Goal: Complete application form: Complete application form

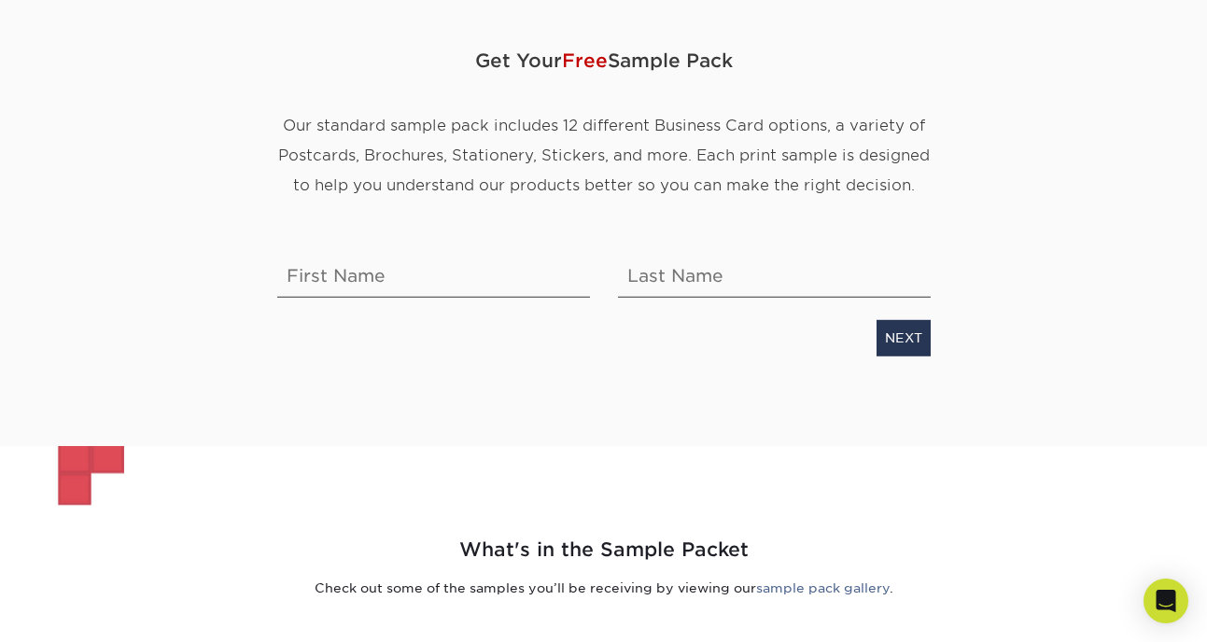
scroll to position [138, 0]
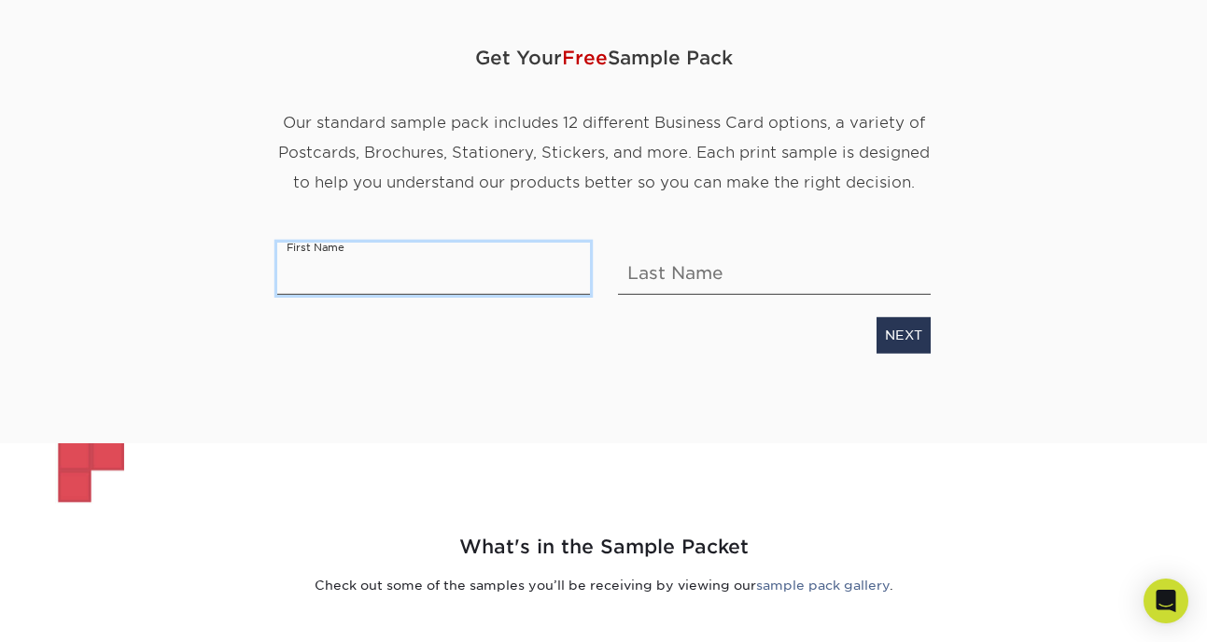
click at [480, 292] on input "text" at bounding box center [433, 269] width 313 height 52
type input "[PERSON_NAME]"
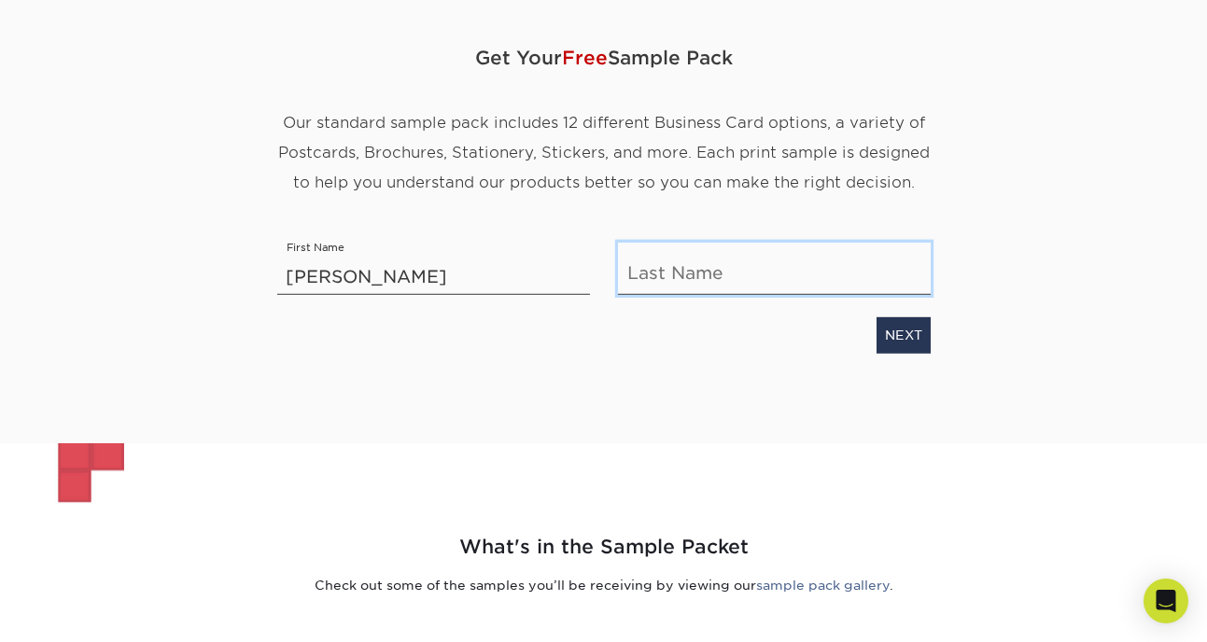
type input "[PERSON_NAME]"
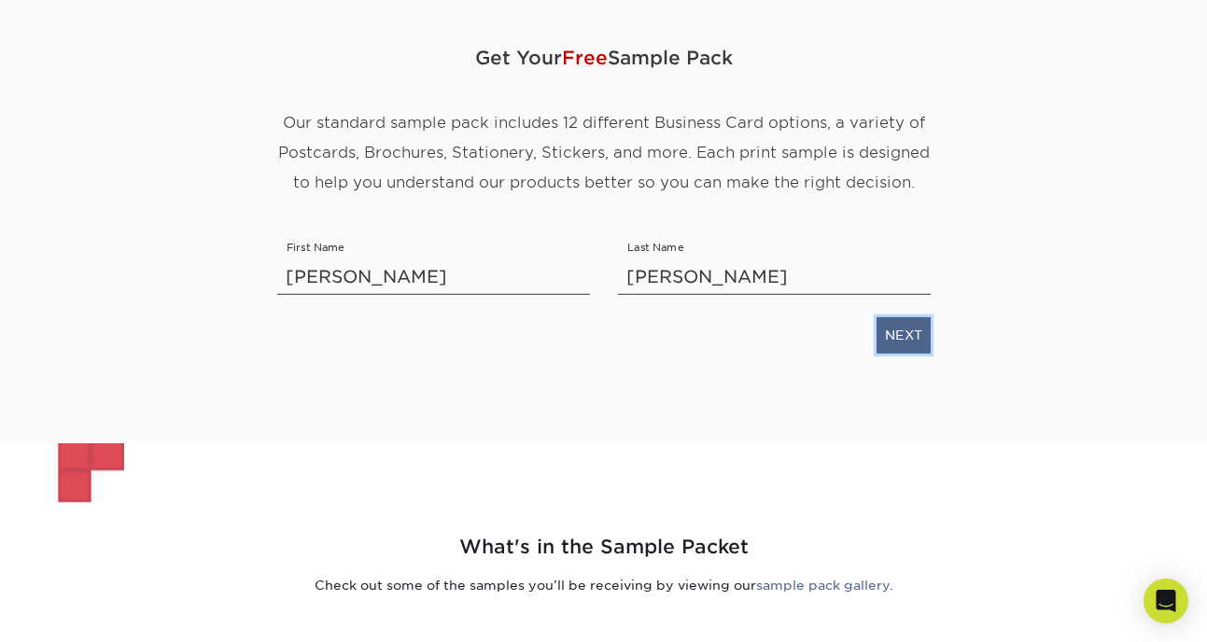
click at [899, 335] on link "NEXT" at bounding box center [903, 334] width 54 height 35
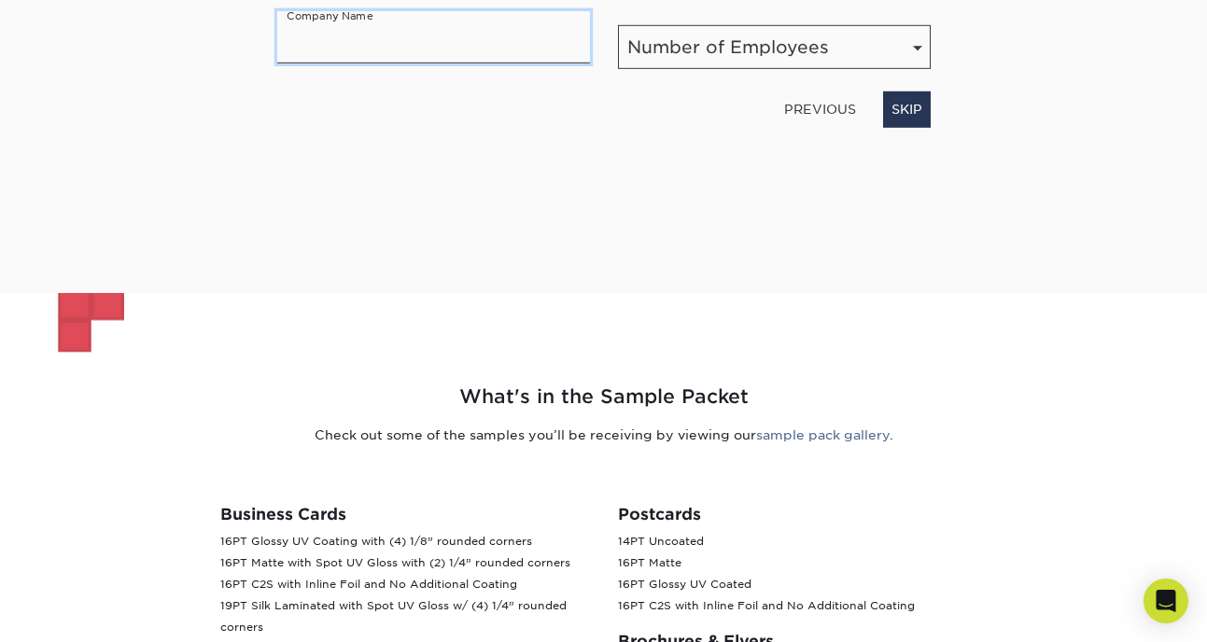
scroll to position [164, 0]
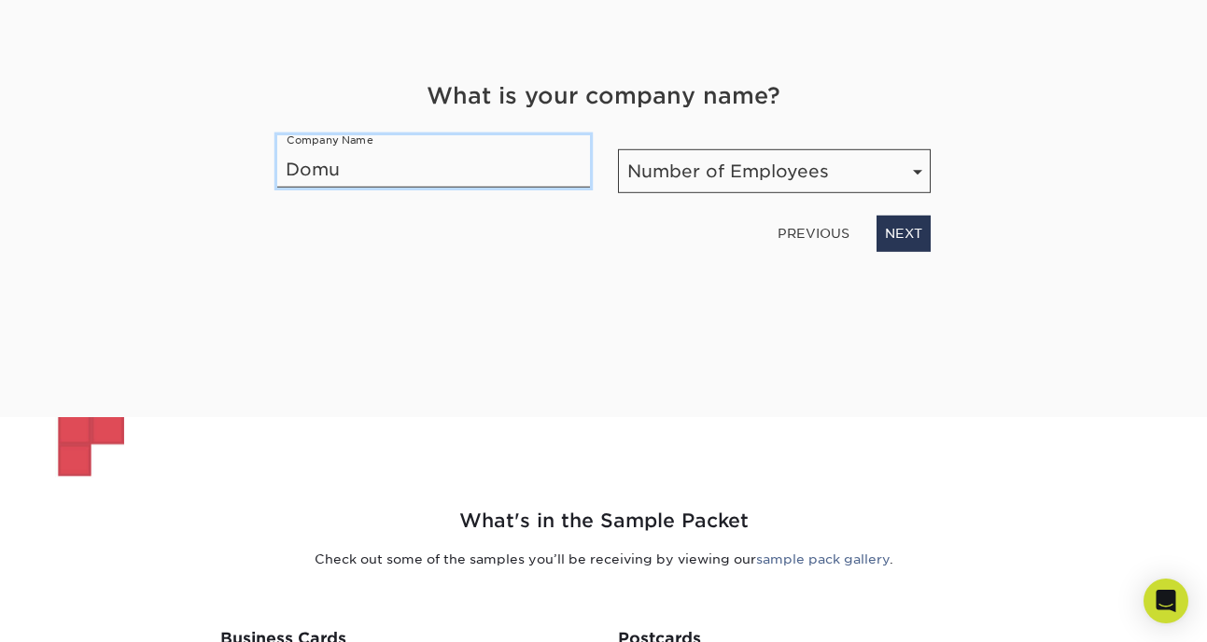
type input "Domus Worldwide Express, LLC"
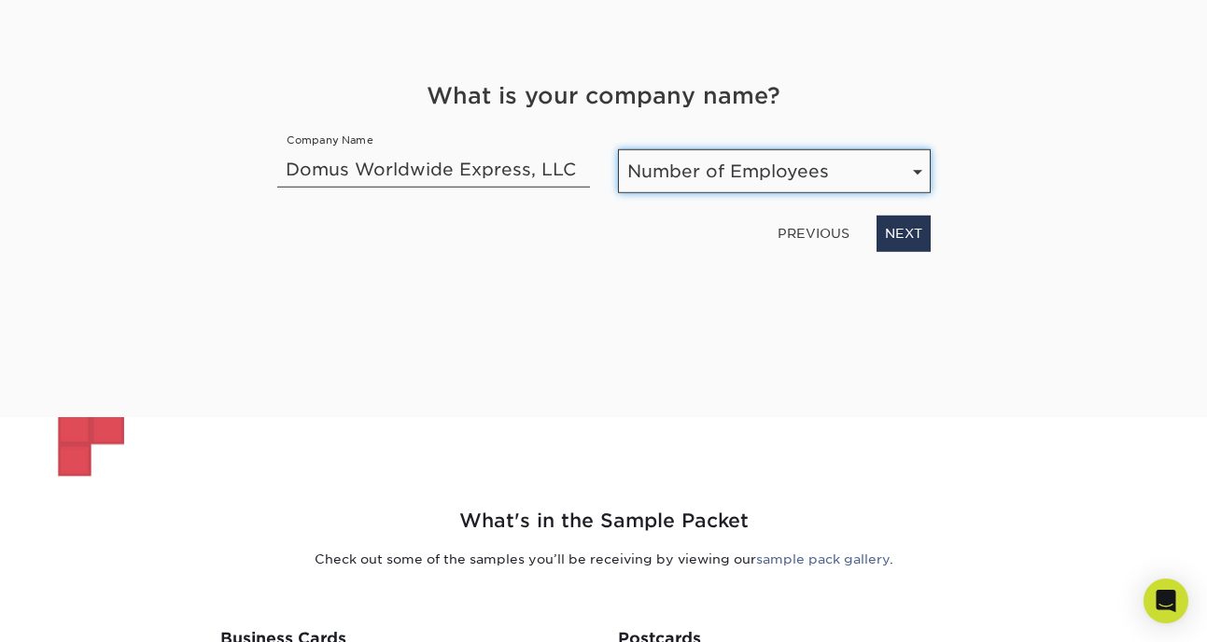
click at [664, 171] on select "Number of Employees Self-employed 1-10 employees 11-50 employees 51-200 employe…" at bounding box center [774, 171] width 313 height 44
select select "1-10"
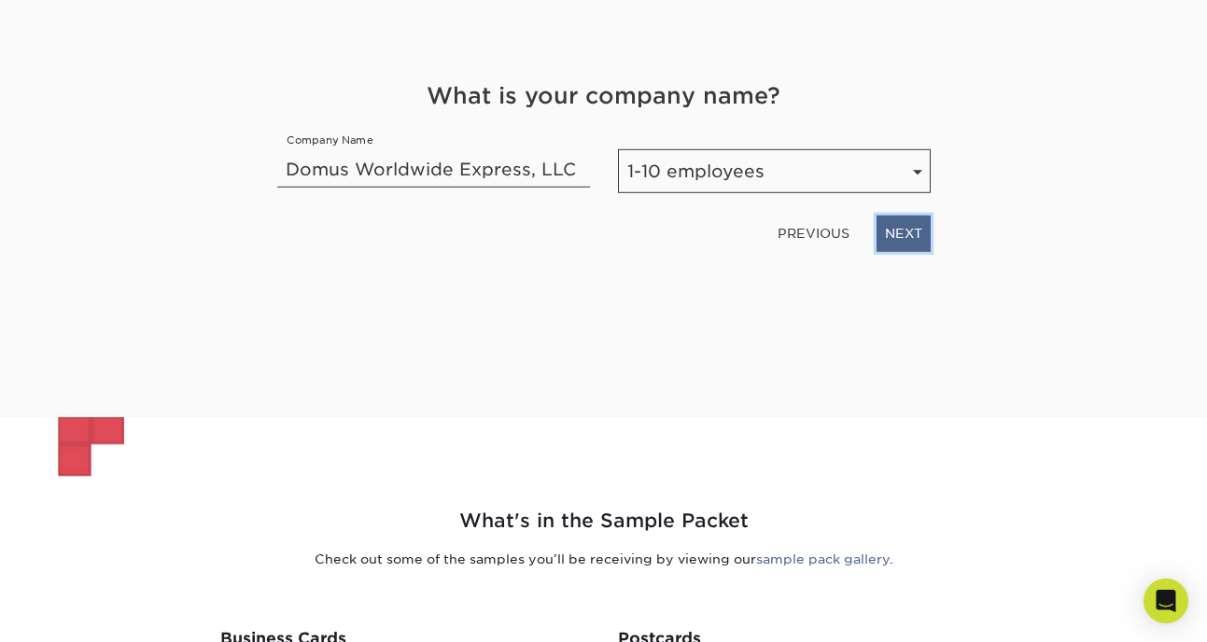
click at [903, 226] on link "NEXT" at bounding box center [903, 233] width 54 height 35
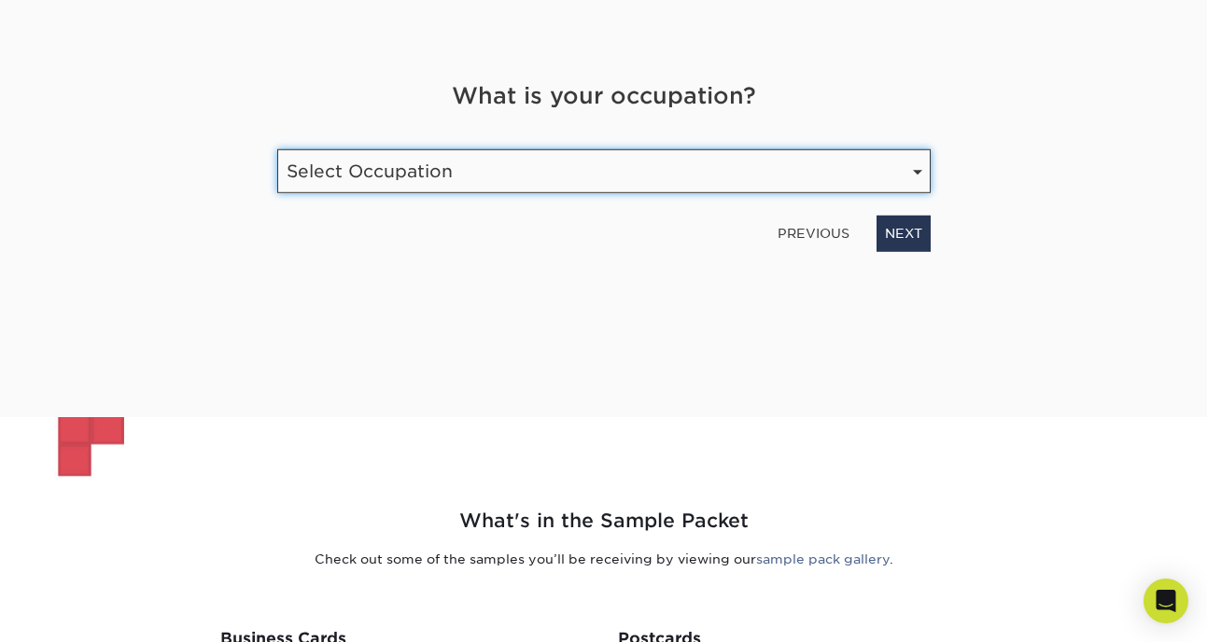
click at [735, 168] on select "Select Occupation Agency Automotive Blogger Cleaning Services Construction Educ…" at bounding box center [603, 171] width 653 height 44
select select "Transportation"
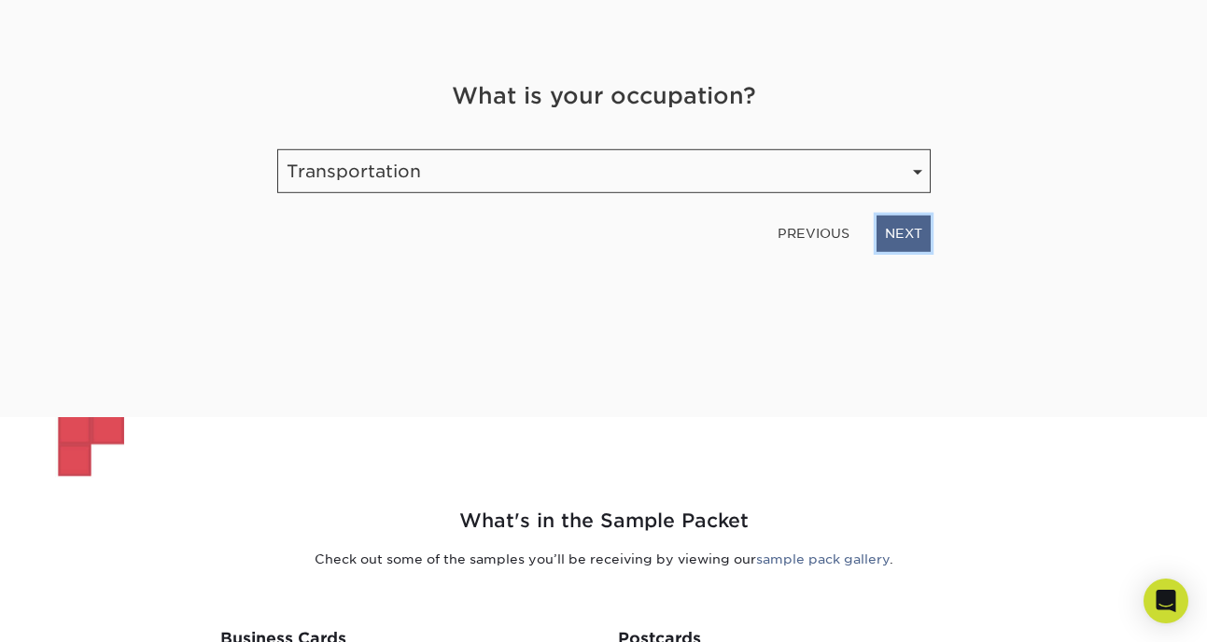
click at [907, 238] on link "NEXT" at bounding box center [903, 233] width 54 height 35
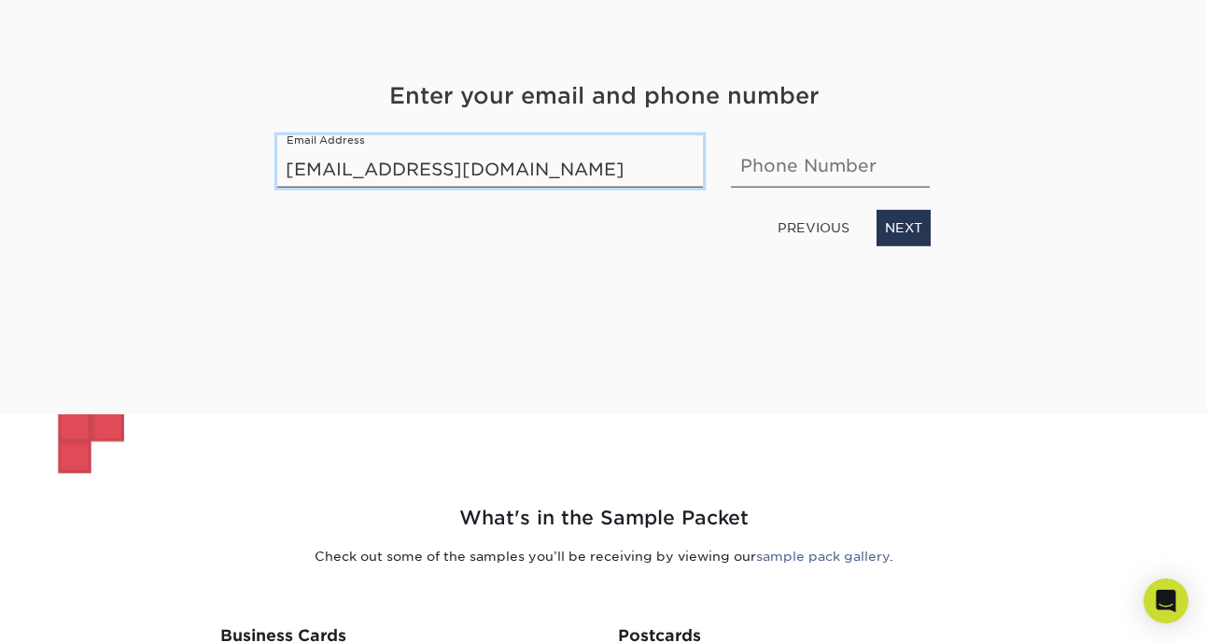
type input "[EMAIL_ADDRESS][DOMAIN_NAME]"
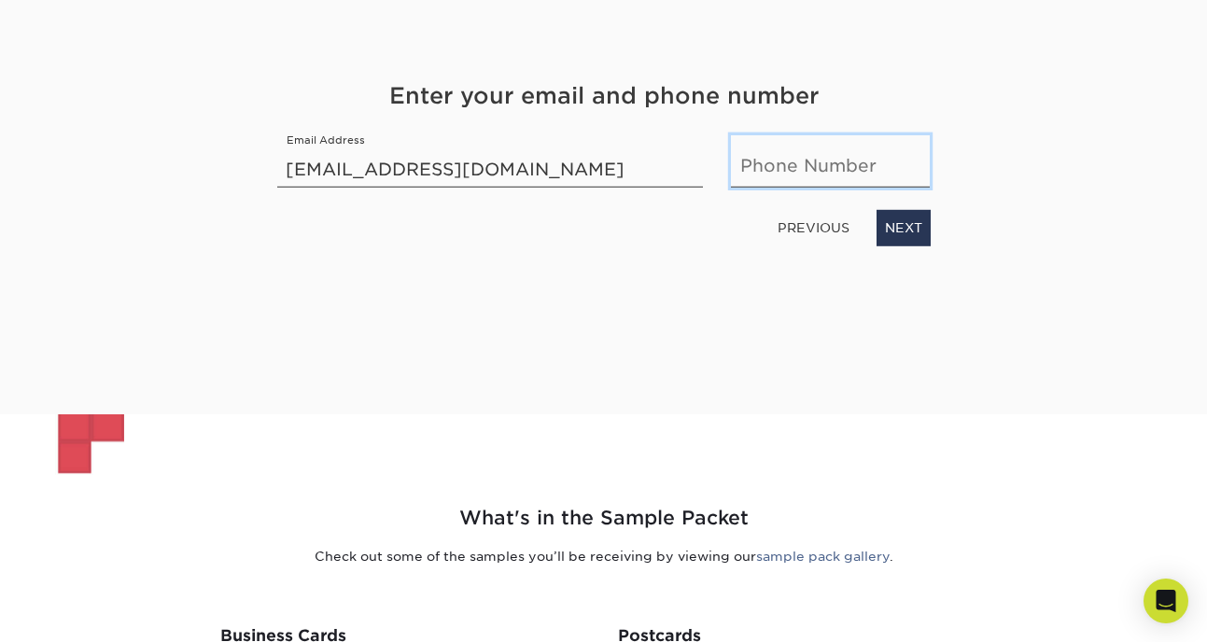
click at [795, 168] on input "text" at bounding box center [830, 161] width 199 height 52
type input "9012975555"
click at [911, 234] on link "NEXT" at bounding box center [903, 227] width 54 height 35
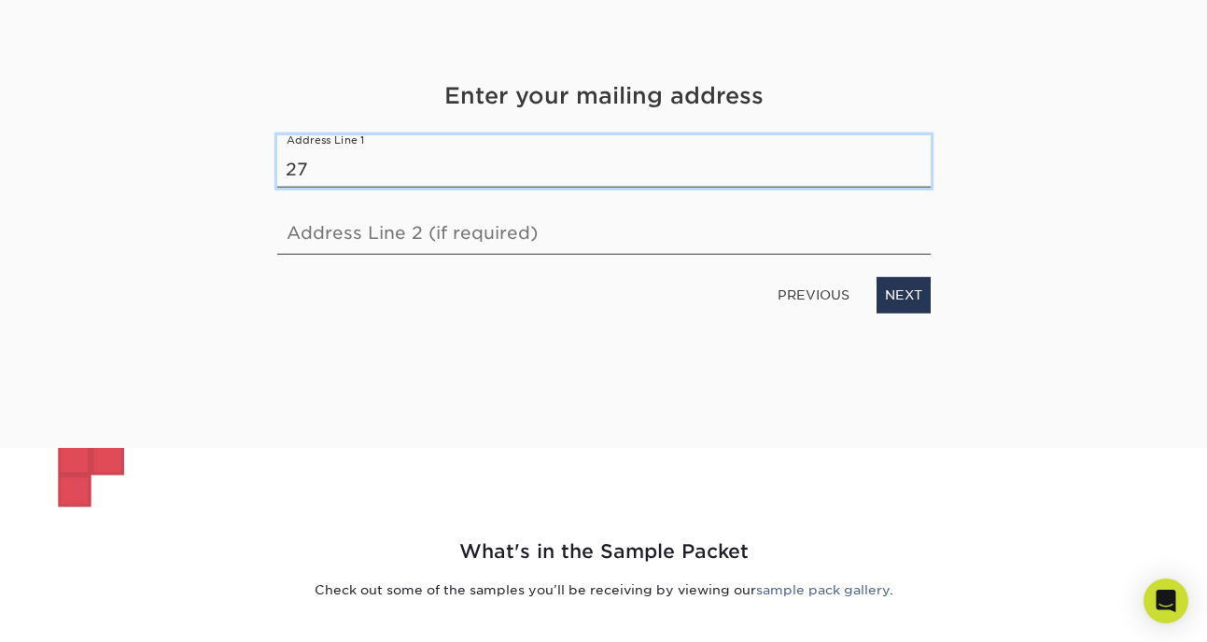
type input "[STREET_ADDRESS]"
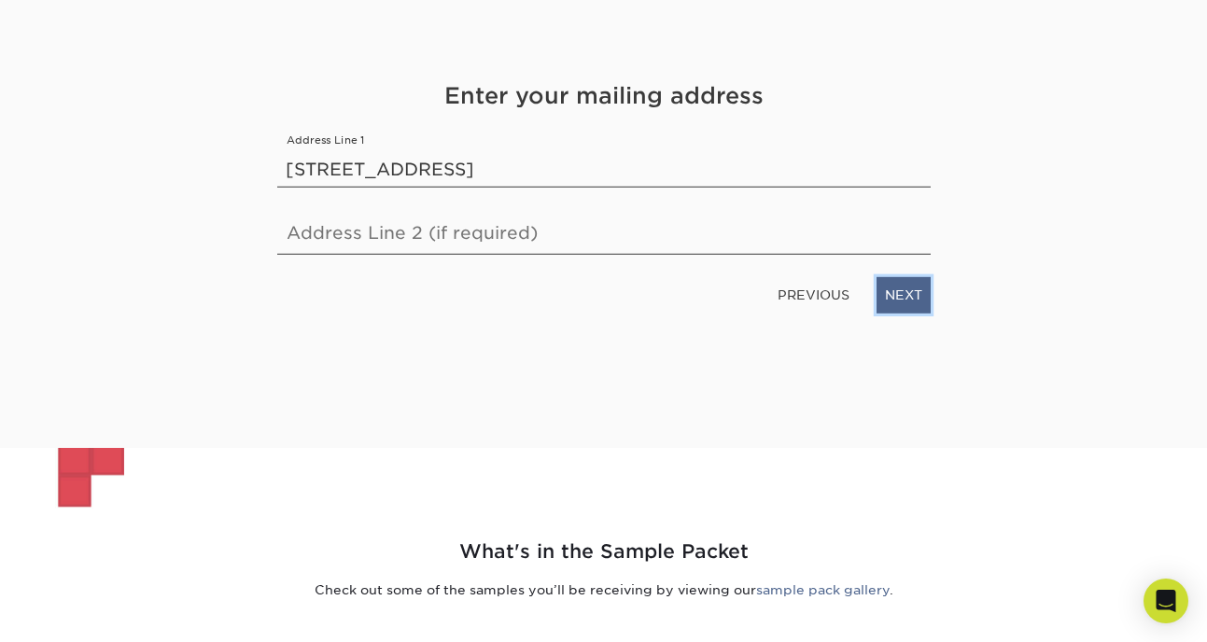
click at [905, 295] on link "NEXT" at bounding box center [903, 294] width 54 height 35
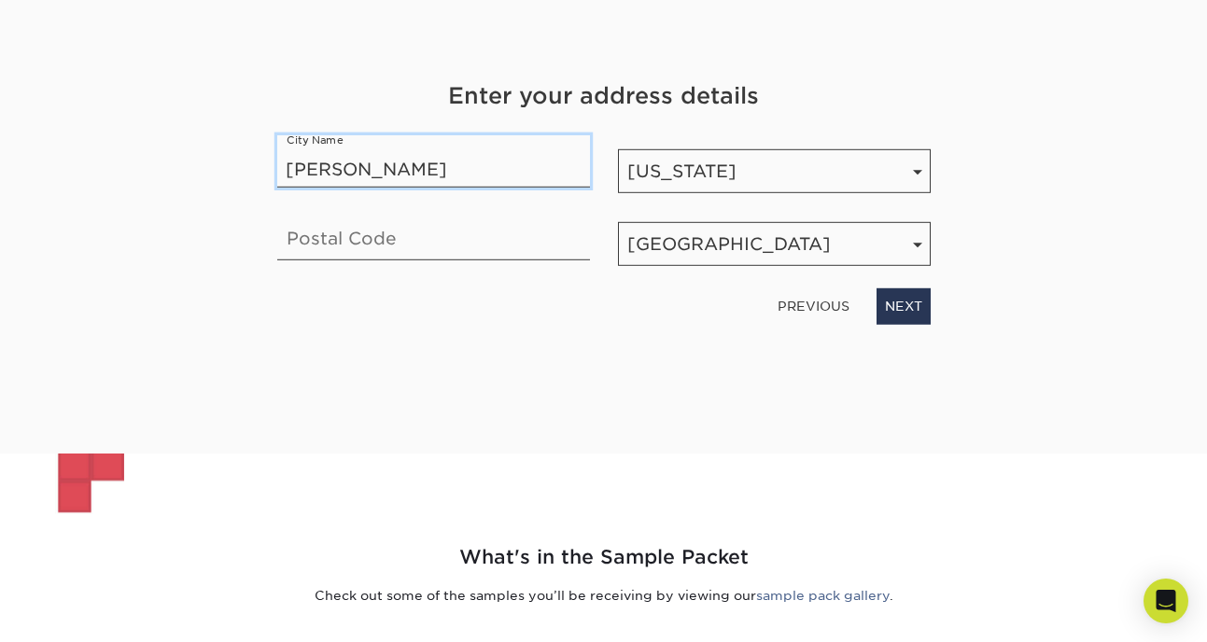
type input "[PERSON_NAME]"
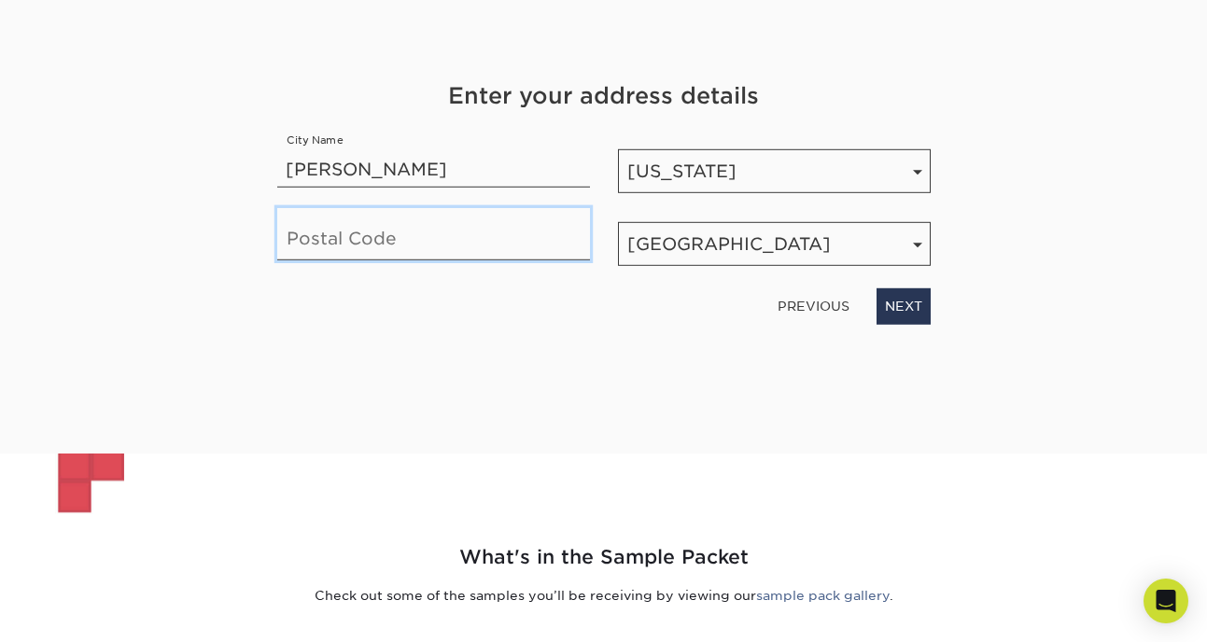
click at [306, 234] on input "text" at bounding box center [433, 234] width 313 height 52
type input "36108"
click at [626, 316] on div "PREVIOUS NEXT" at bounding box center [603, 302] width 681 height 43
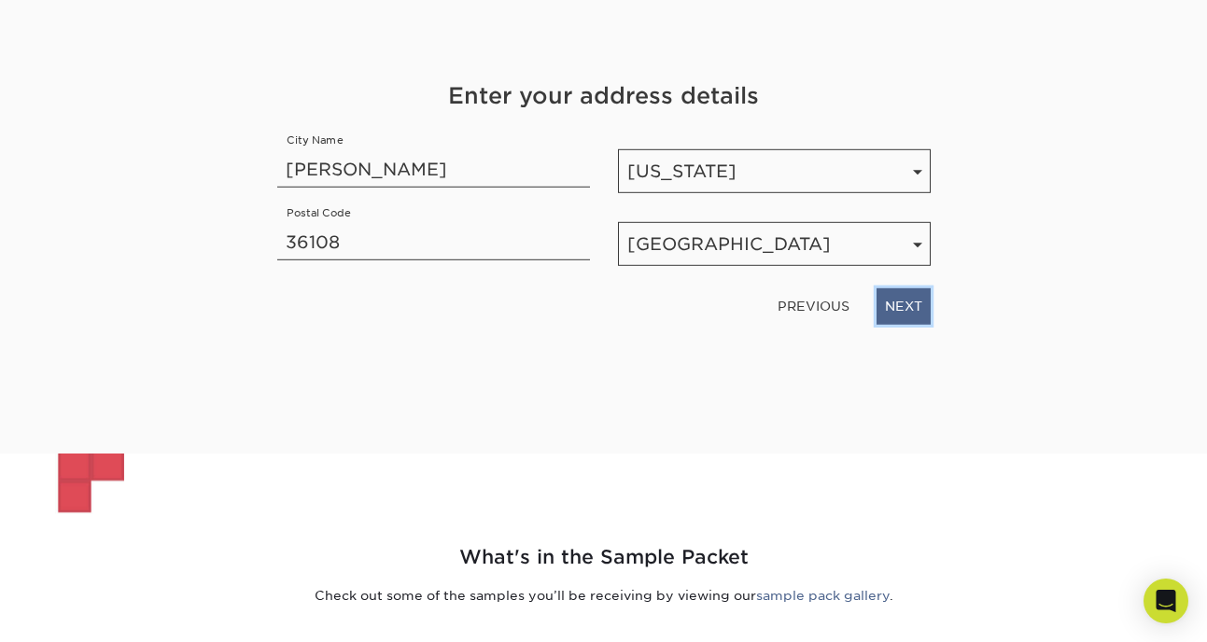
click at [913, 301] on link "NEXT" at bounding box center [903, 305] width 54 height 35
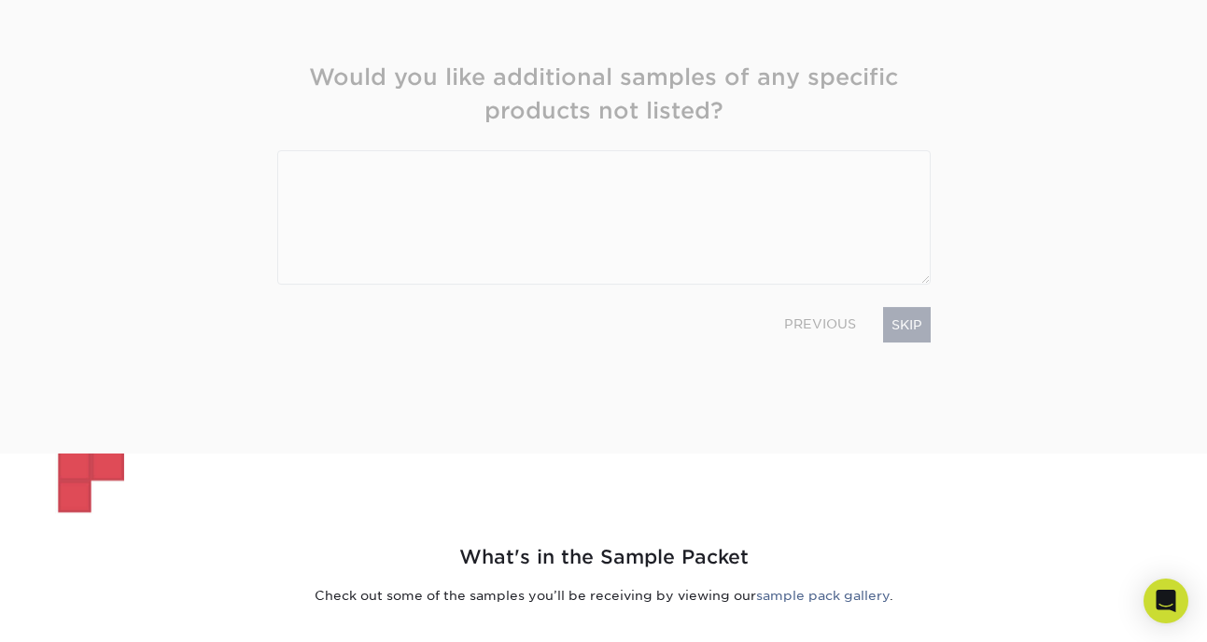
scroll to position [109, 0]
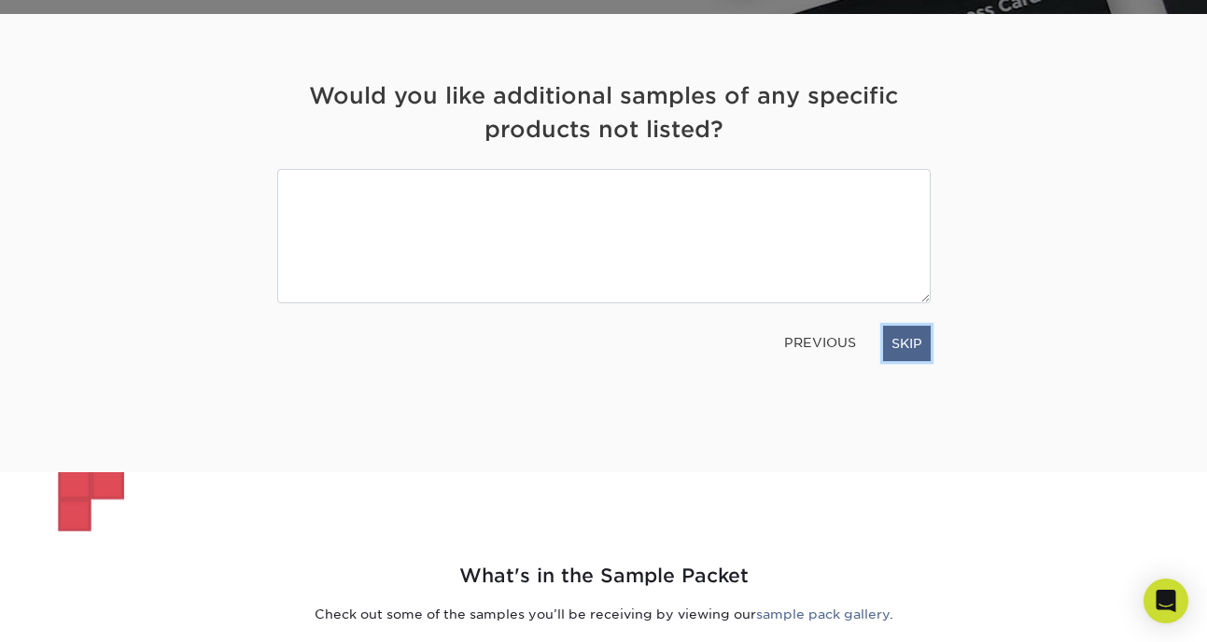
click at [909, 341] on link "SKIP" at bounding box center [907, 343] width 48 height 35
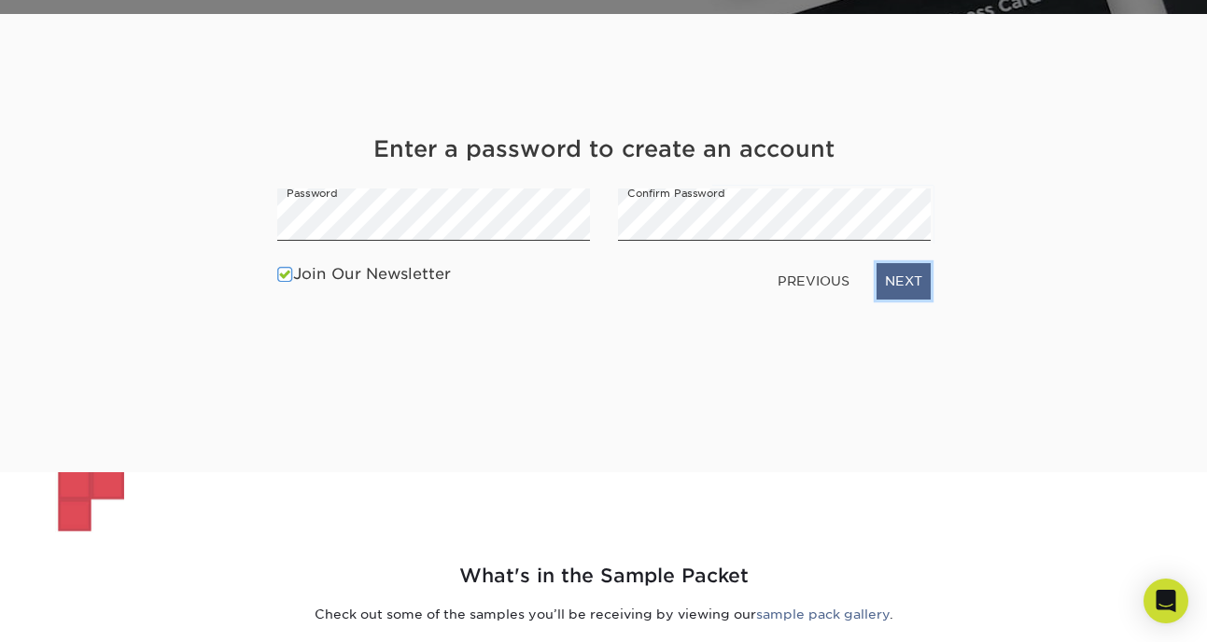
click at [903, 277] on link "NEXT" at bounding box center [903, 280] width 54 height 35
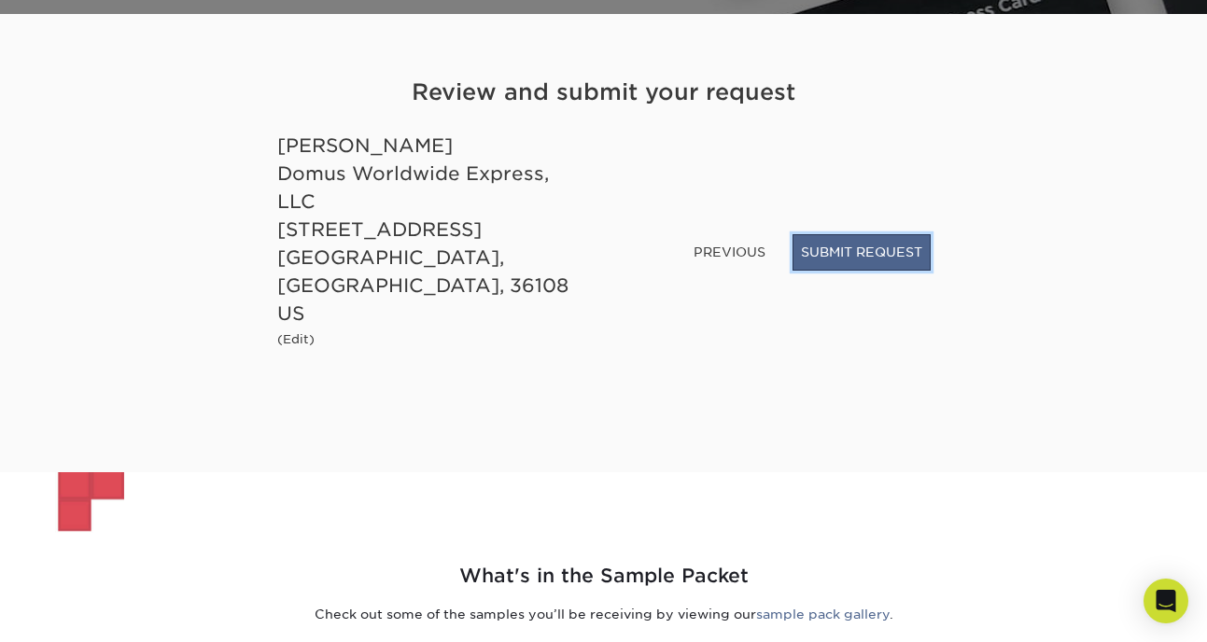
click at [873, 270] on button "SUBMIT REQUEST" at bounding box center [861, 251] width 138 height 35
